Goal: Task Accomplishment & Management: Use online tool/utility

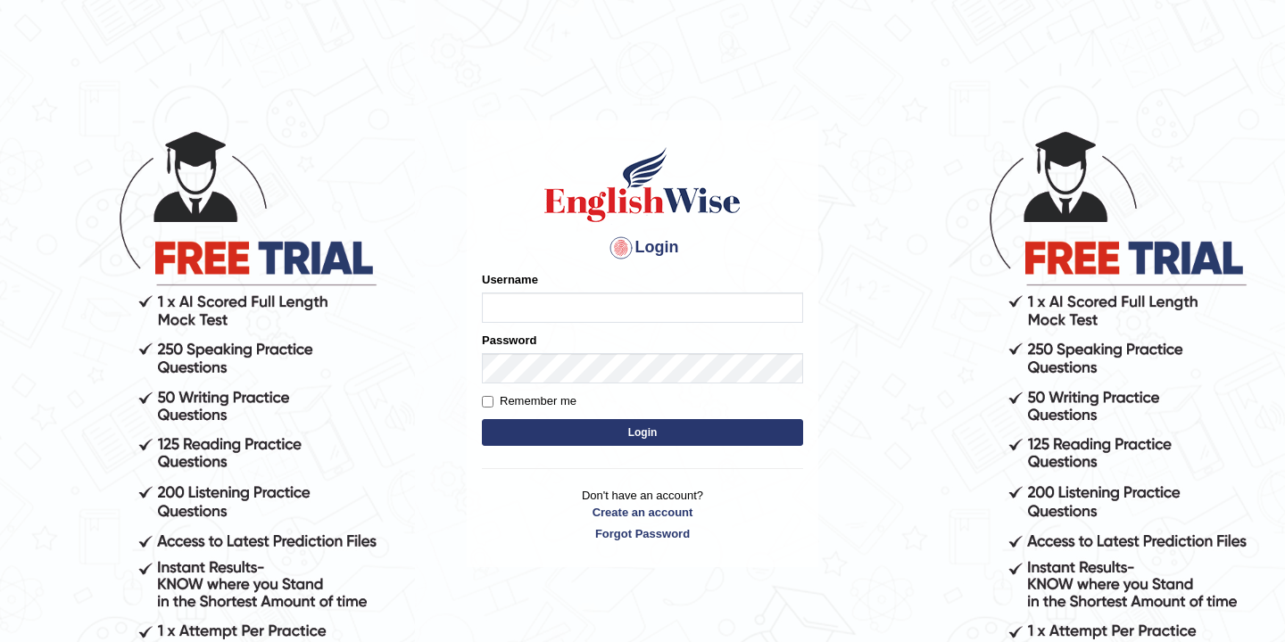
type input "bikramgurung_parramatta"
click at [637, 434] on button "Login" at bounding box center [642, 432] width 321 height 27
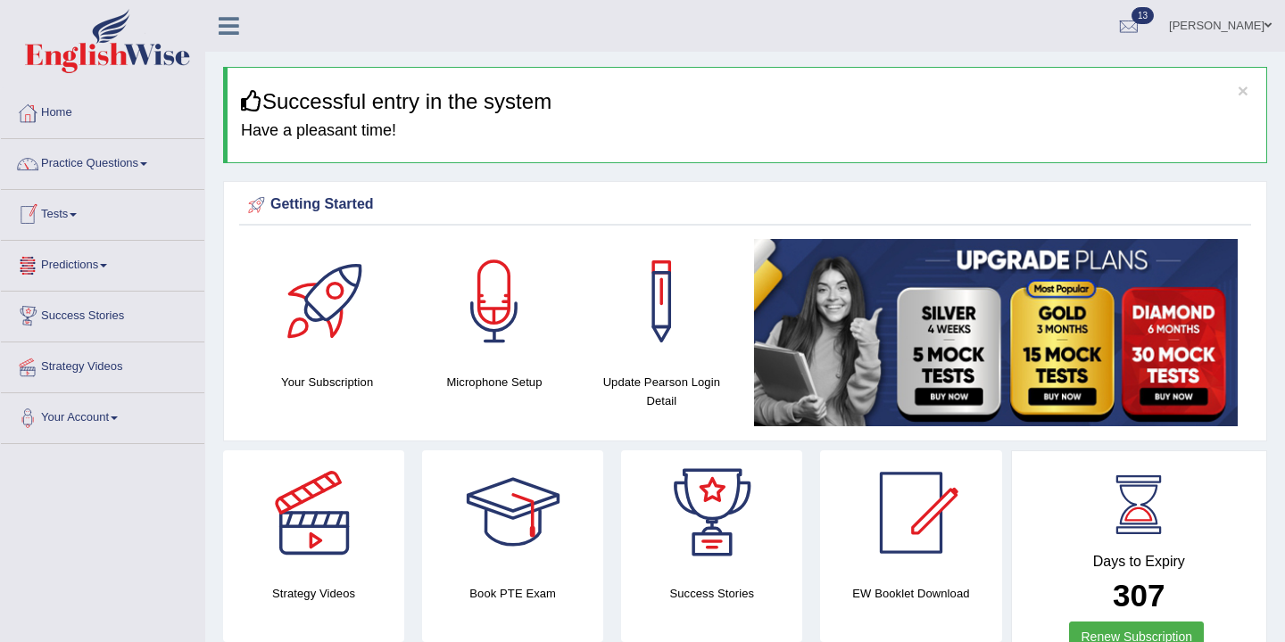
click at [73, 212] on link "Tests" at bounding box center [102, 212] width 203 height 45
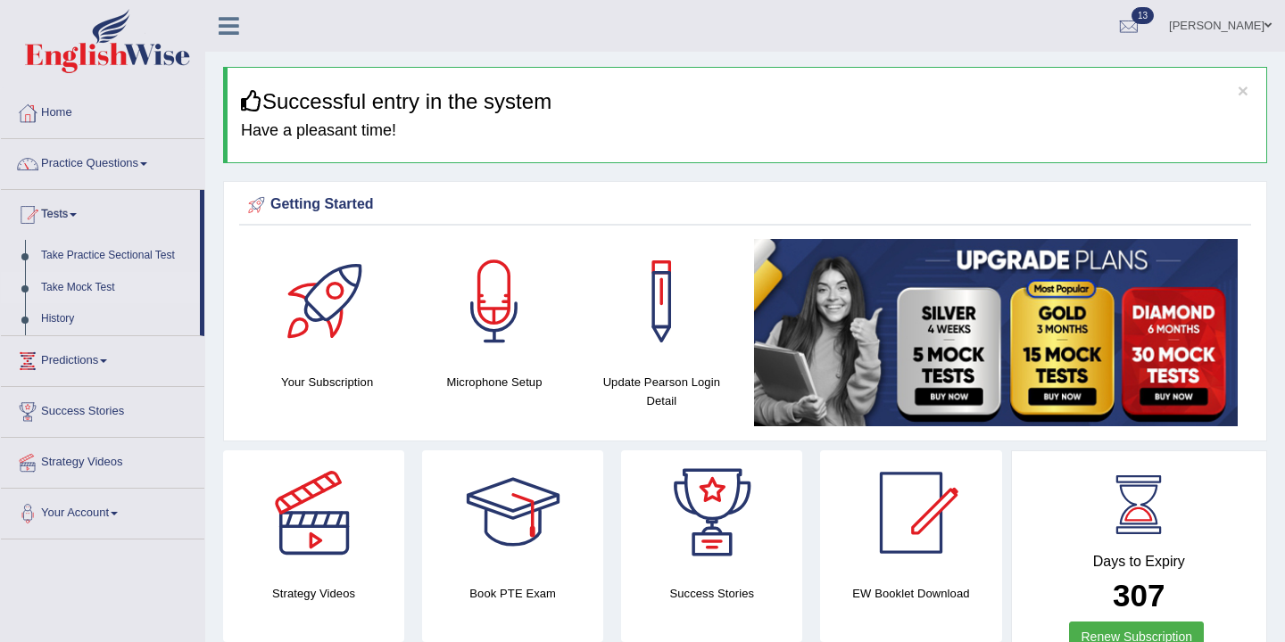
click at [99, 286] on link "Take Mock Test" at bounding box center [116, 288] width 167 height 32
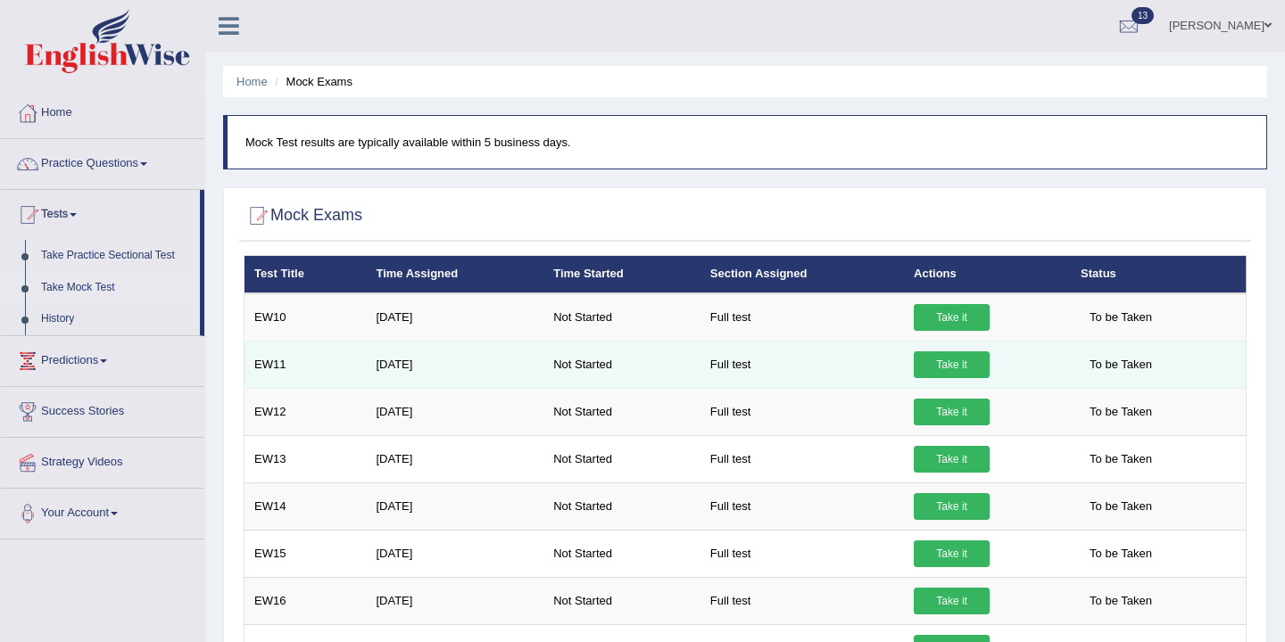
click at [944, 368] on link "Take it" at bounding box center [952, 364] width 76 height 27
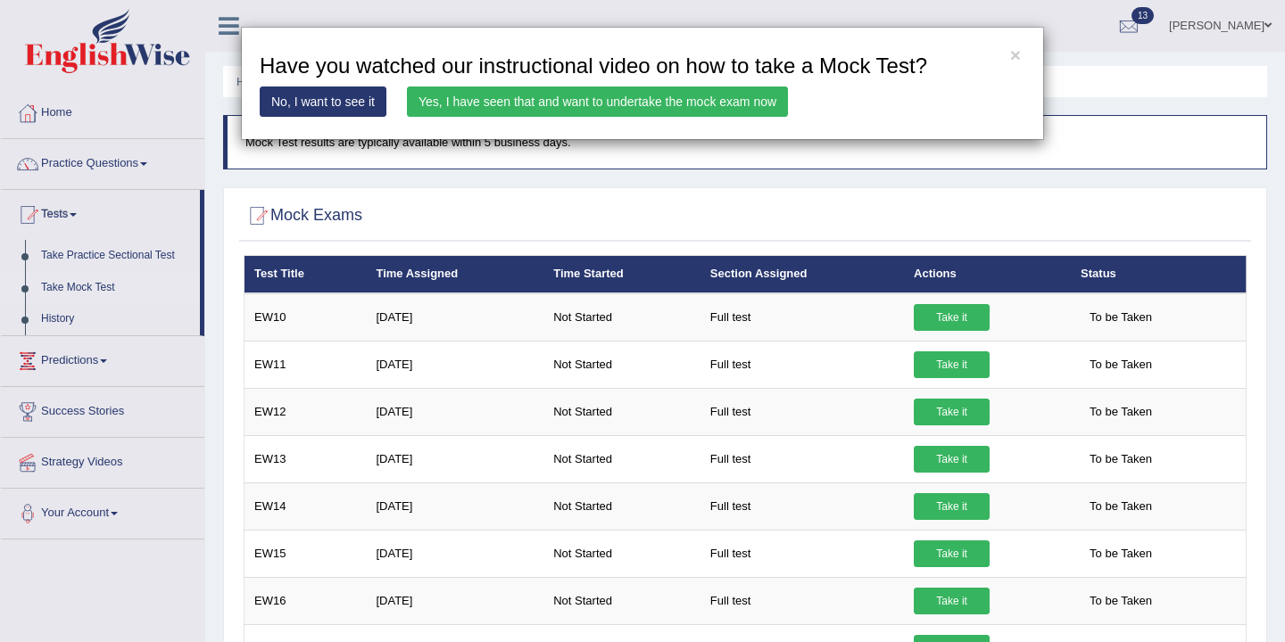
click at [587, 100] on link "Yes, I have seen that and want to undertake the mock exam now" at bounding box center [597, 102] width 381 height 30
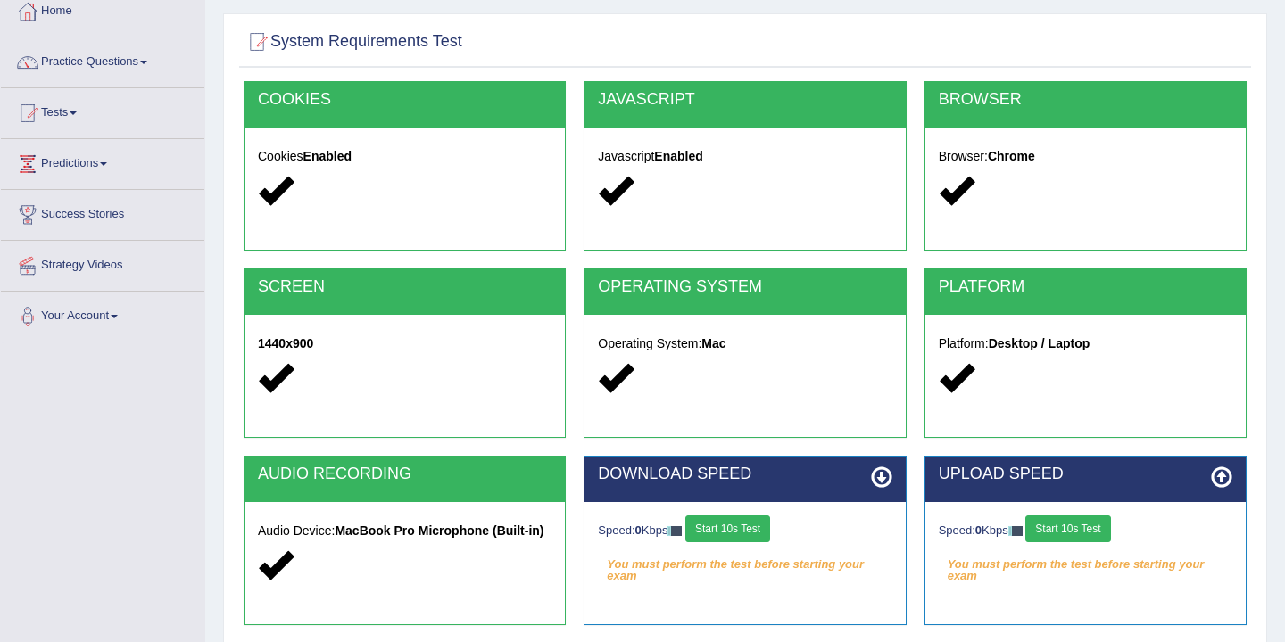
scroll to position [294, 0]
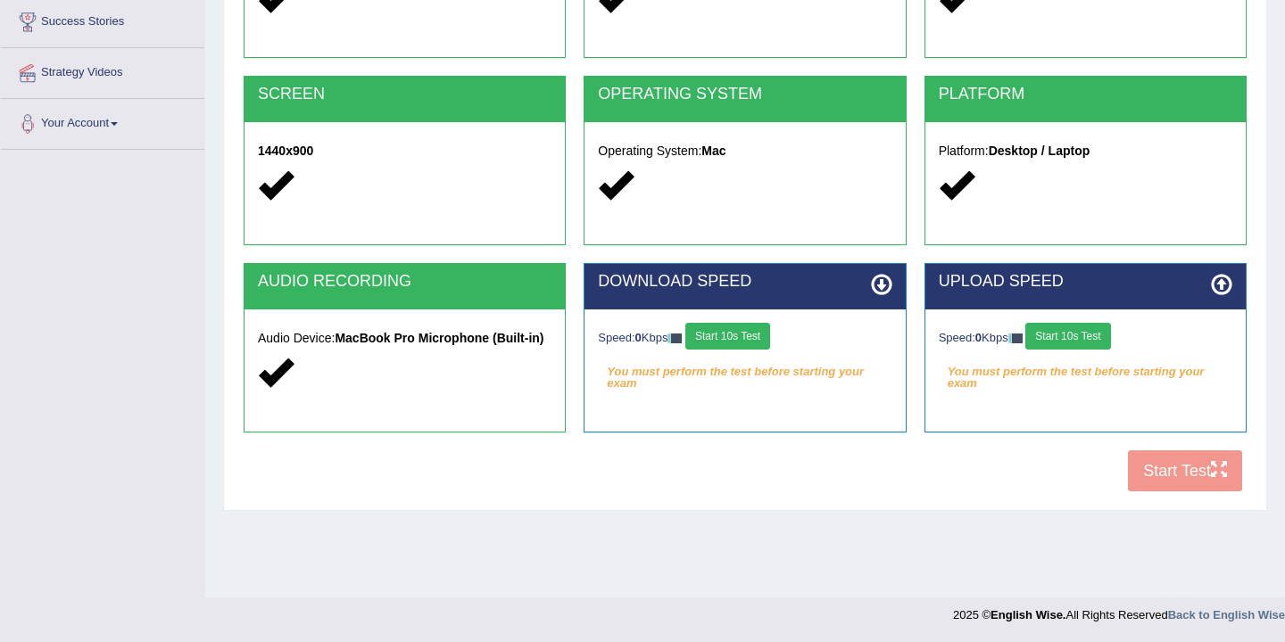
click at [742, 337] on button "Start 10s Test" at bounding box center [727, 336] width 85 height 27
click at [1073, 342] on button "Start 10s Test" at bounding box center [1067, 336] width 85 height 27
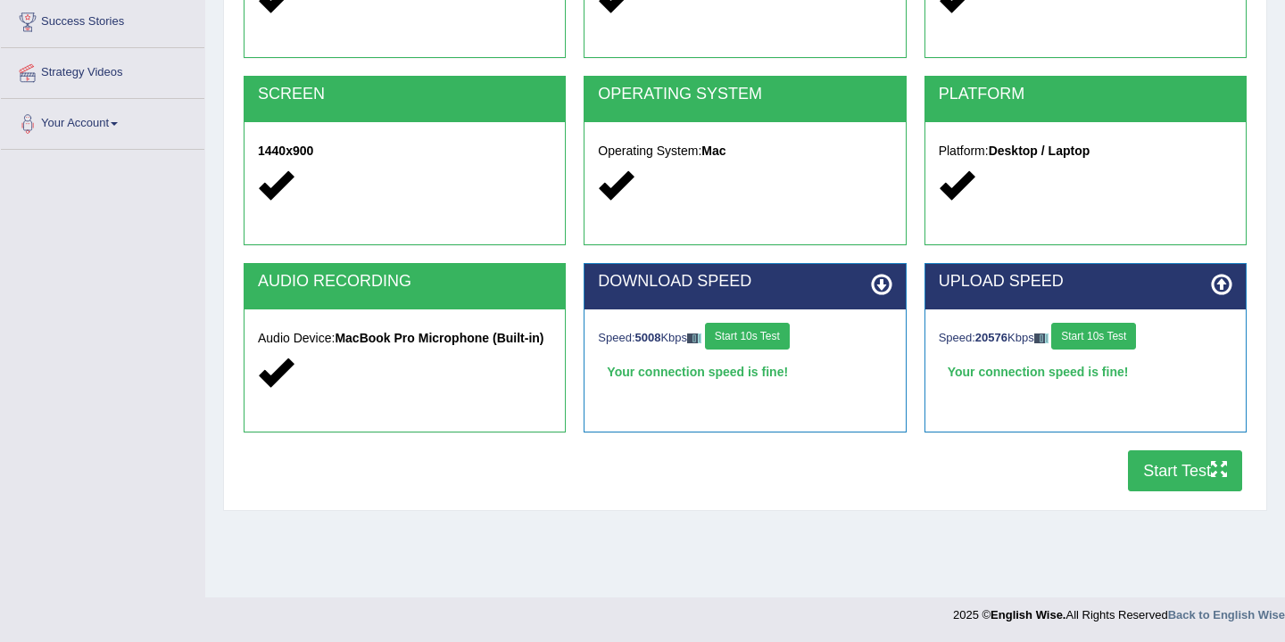
click at [1185, 478] on button "Start Test" at bounding box center [1185, 471] width 114 height 41
